Goal: Check status: Check status

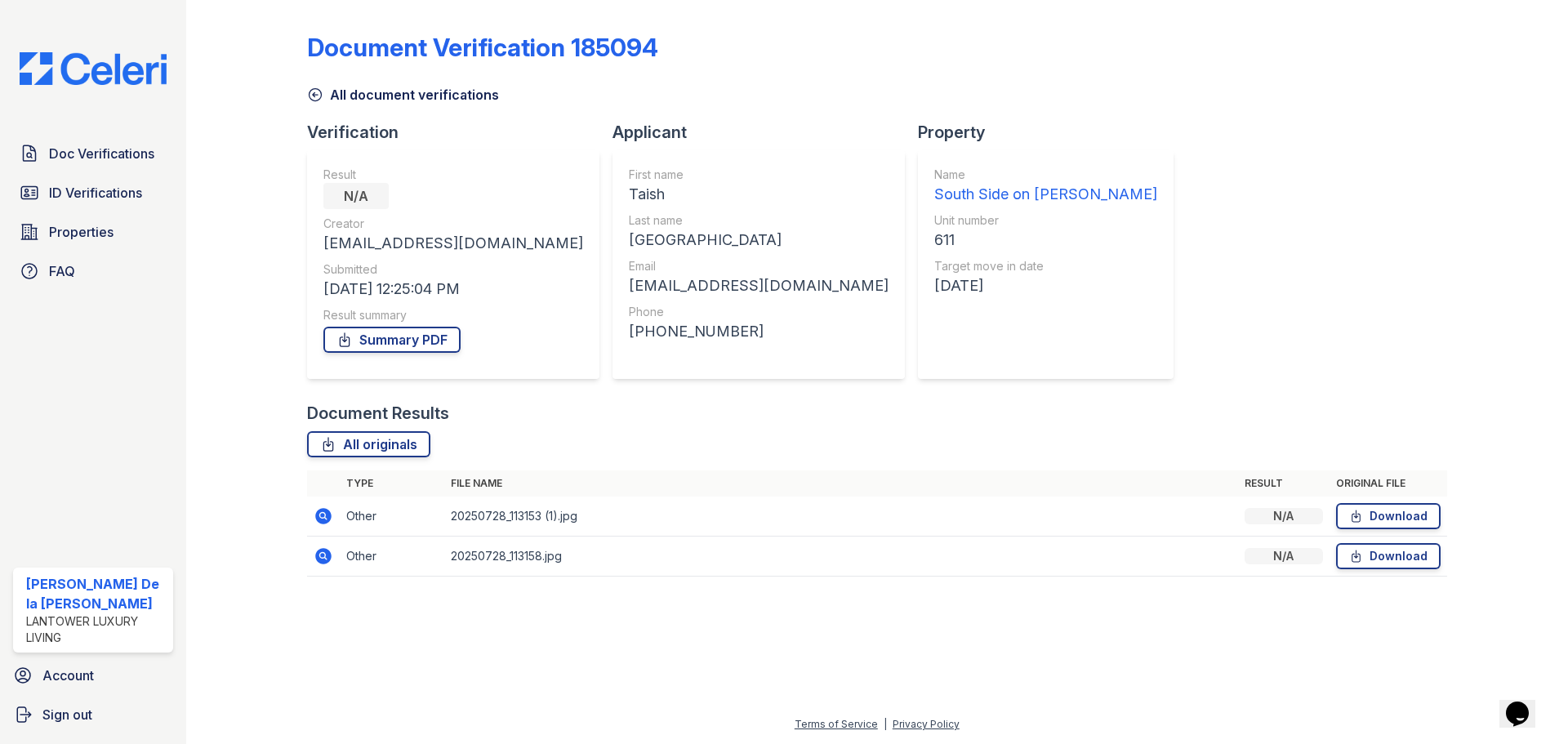
click at [76, 61] on img at bounding box center [93, 68] width 173 height 33
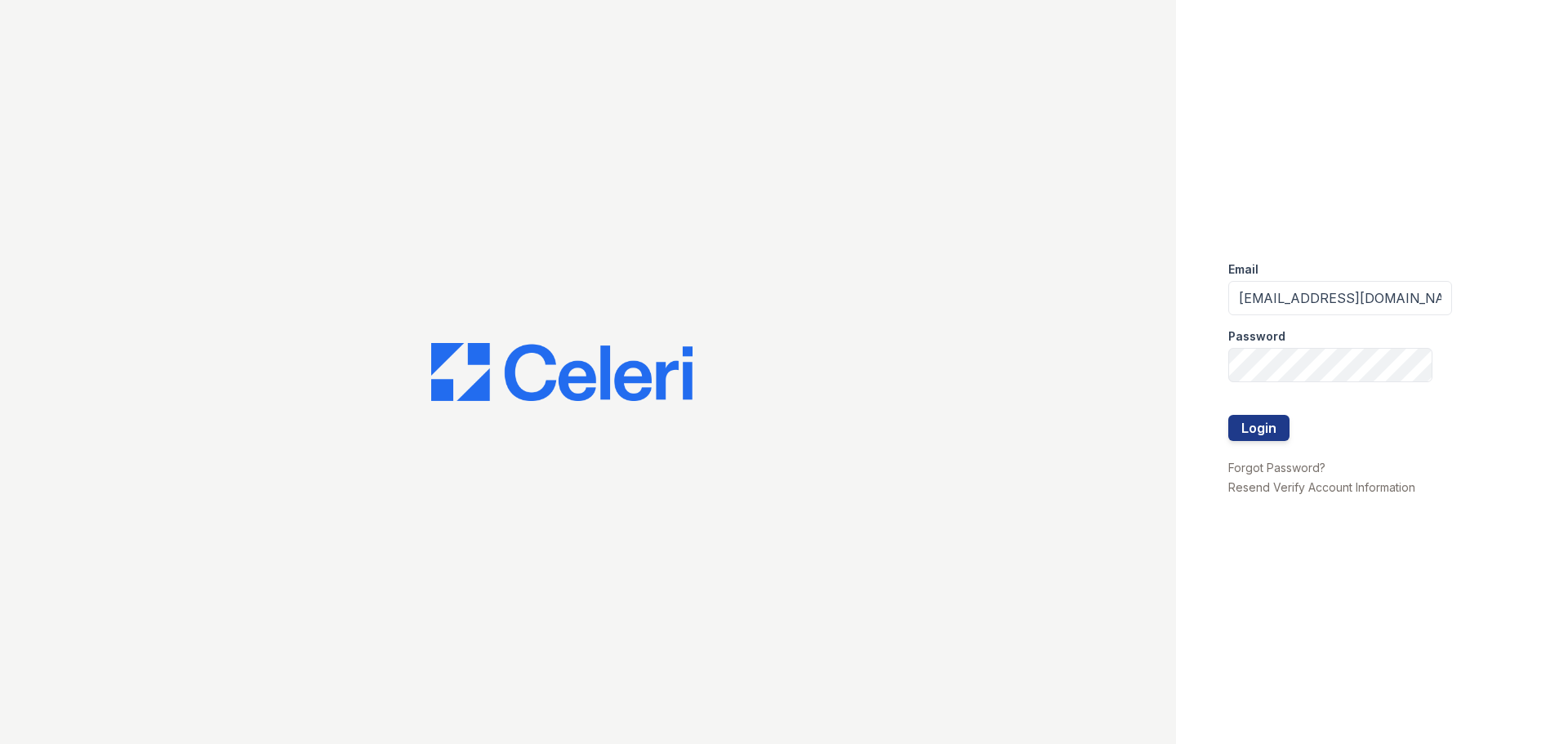
click at [1260, 434] on button "Login" at bounding box center [1258, 428] width 61 height 26
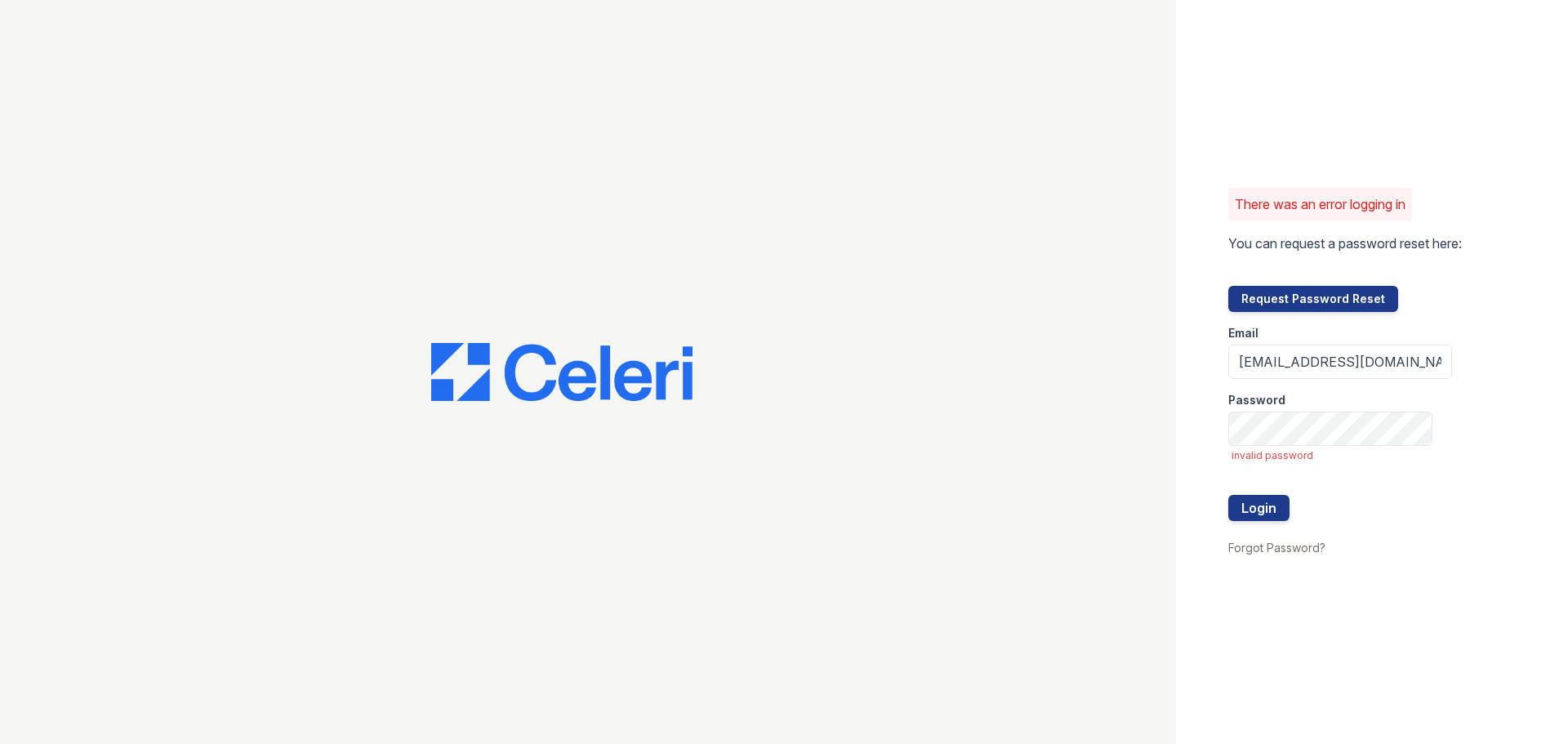
click at [1253, 295] on button "Request Password Reset" at bounding box center [1313, 299] width 170 height 26
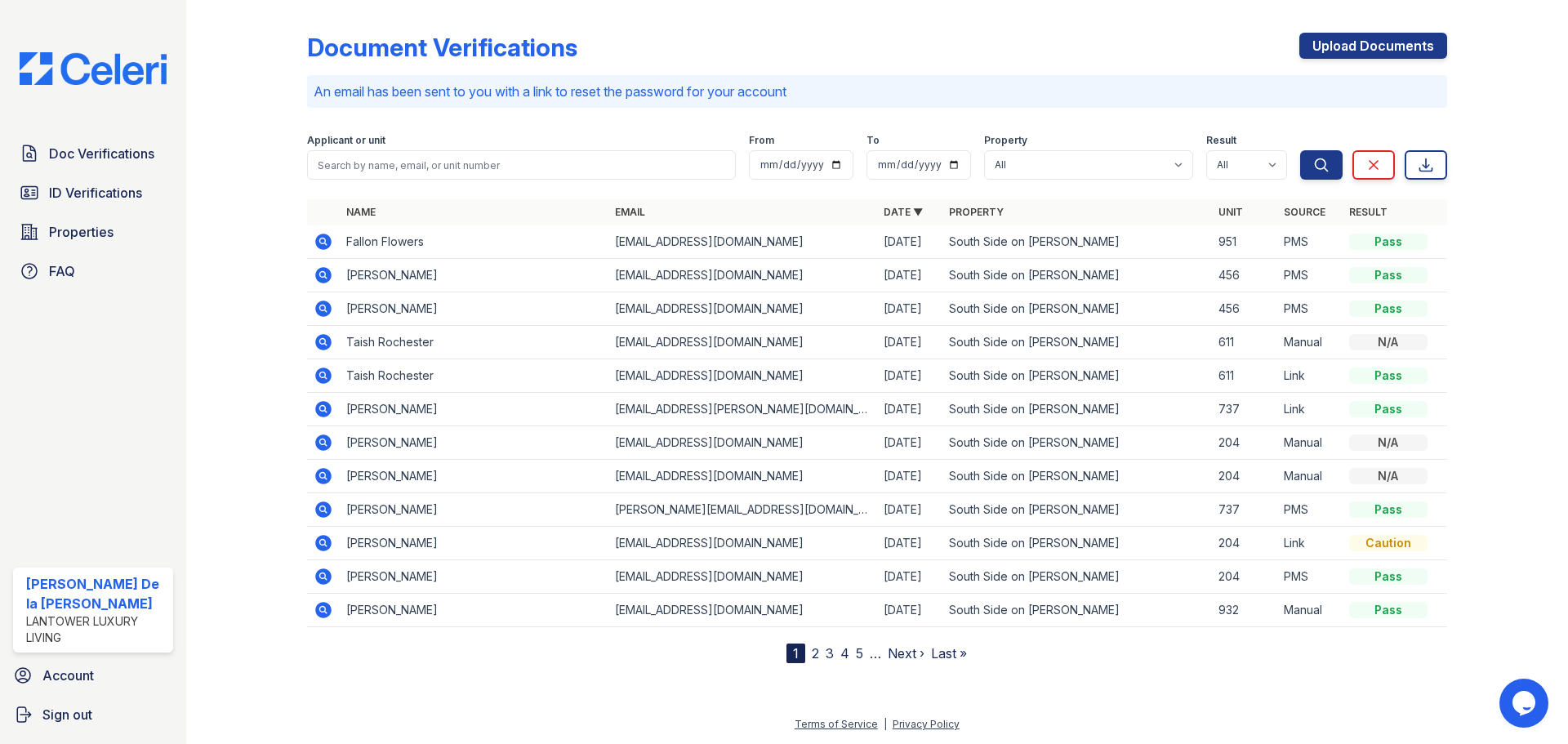
click at [83, 196] on span "ID Verifications" at bounding box center [95, 192] width 93 height 19
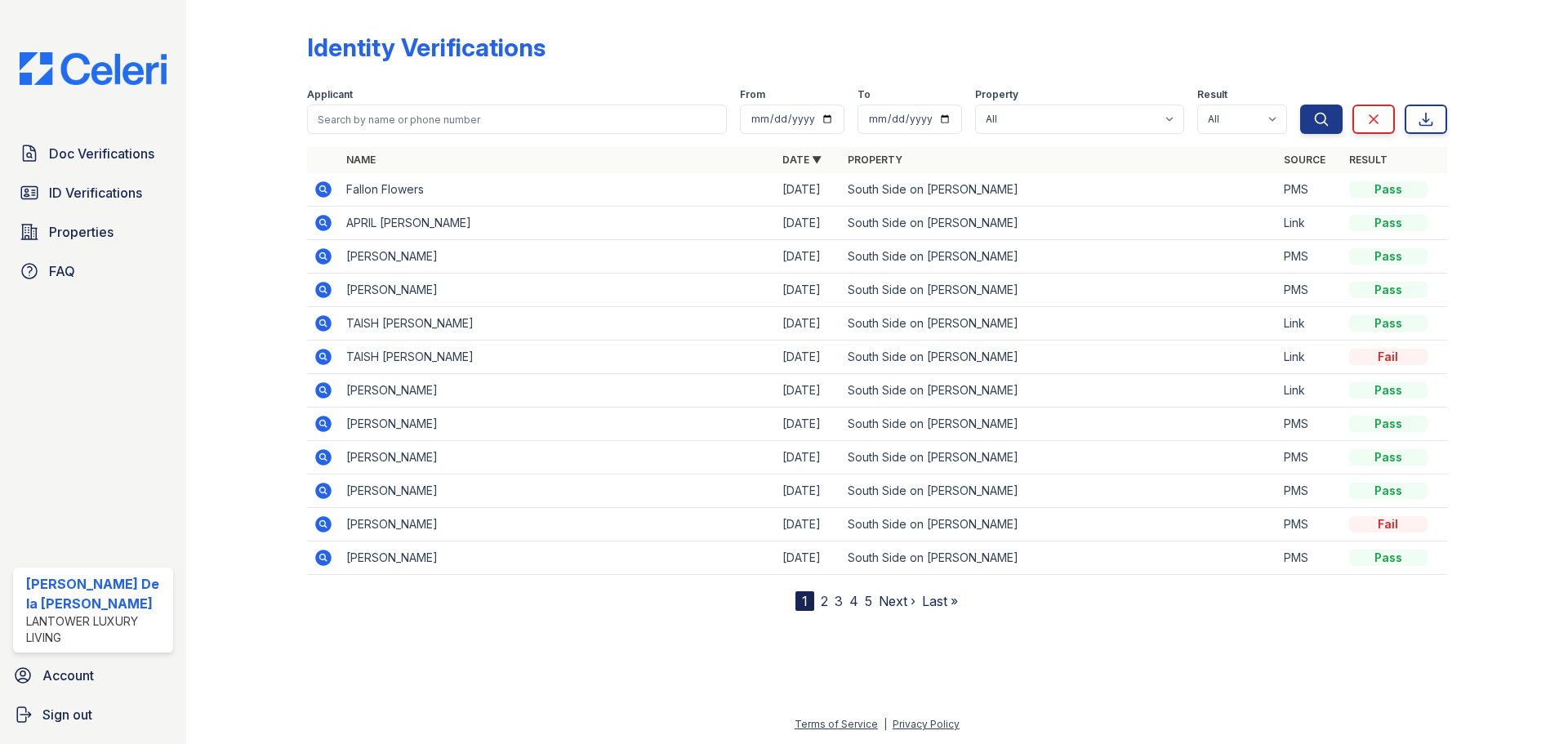
click at [315, 189] on icon at bounding box center [323, 189] width 19 height 19
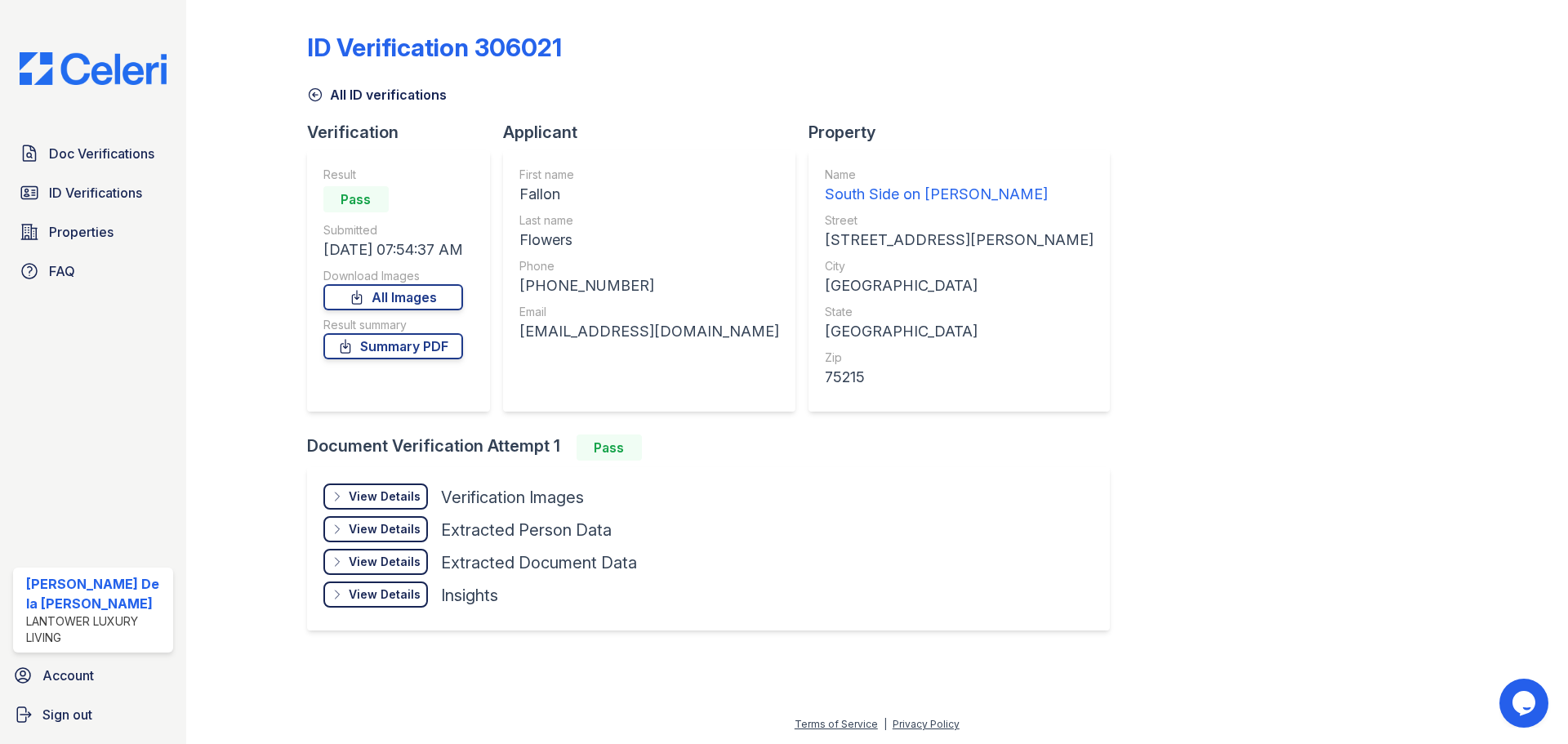
click at [390, 500] on div "View Details" at bounding box center [385, 496] width 72 height 16
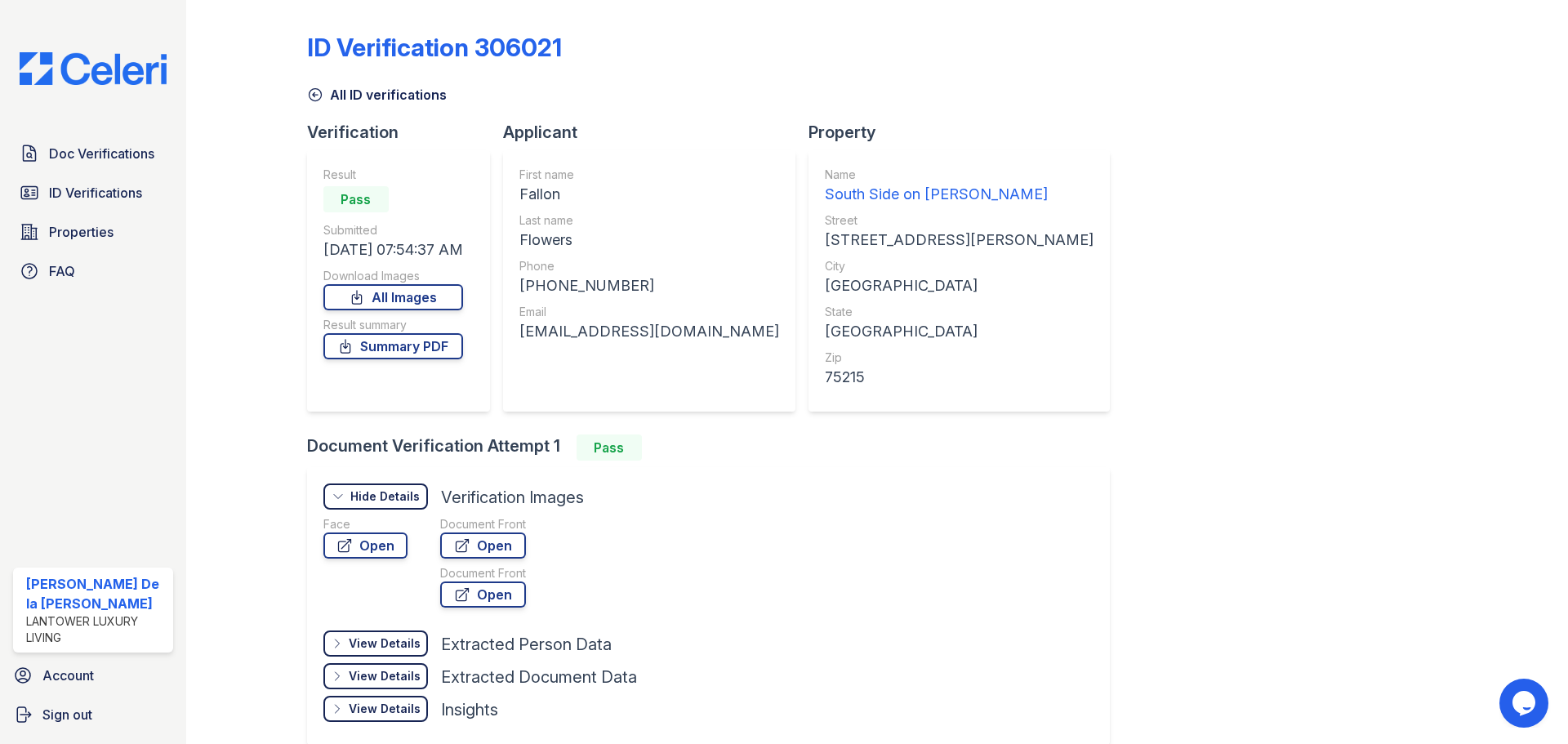
click at [477, 543] on link "Open" at bounding box center [483, 545] width 86 height 26
click at [61, 60] on img at bounding box center [93, 68] width 173 height 33
